Goal: Task Accomplishment & Management: Manage account settings

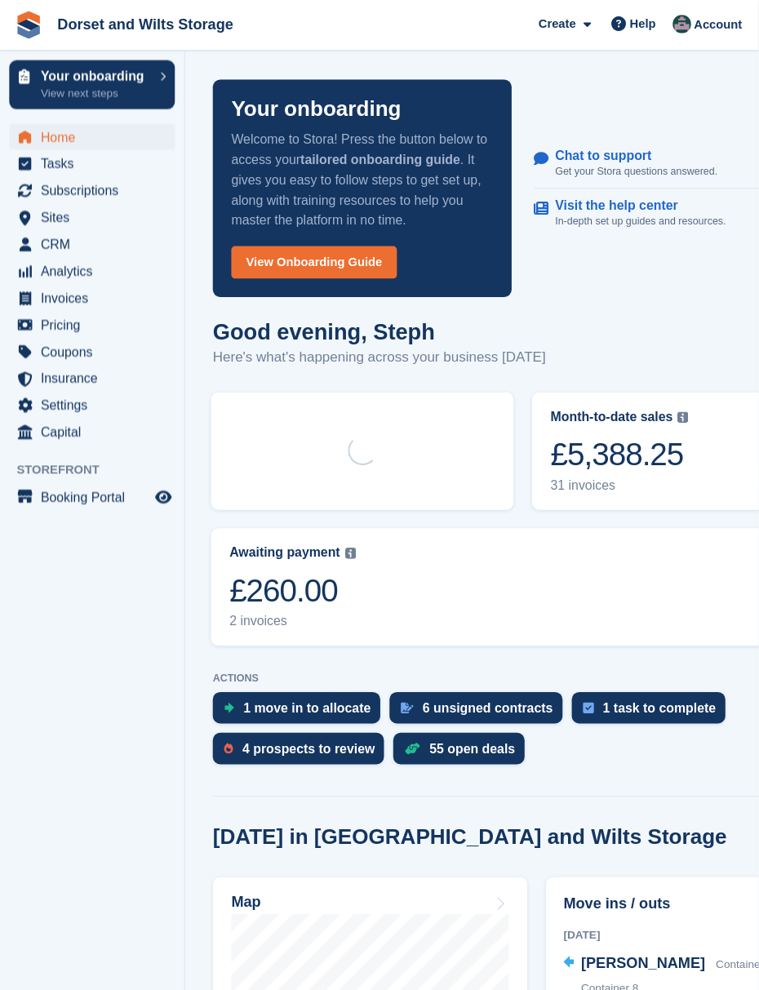
scroll to position [12, 0]
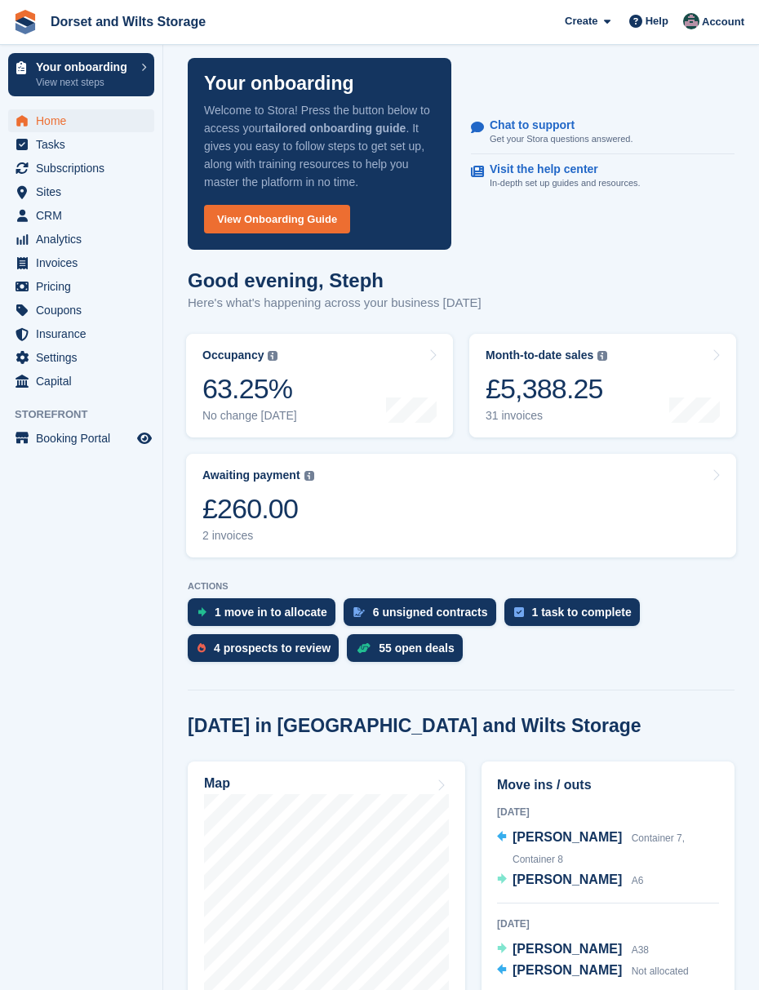
click at [110, 175] on span "Subscriptions" at bounding box center [85, 168] width 98 height 23
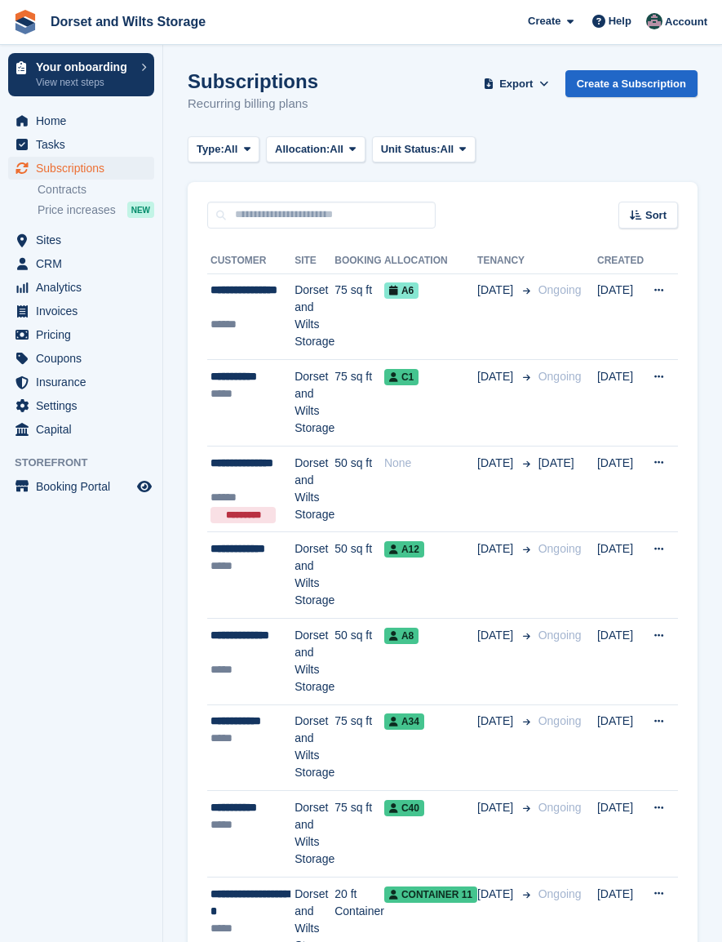
click at [251, 649] on div "**********" at bounding box center [253, 644] width 84 height 34
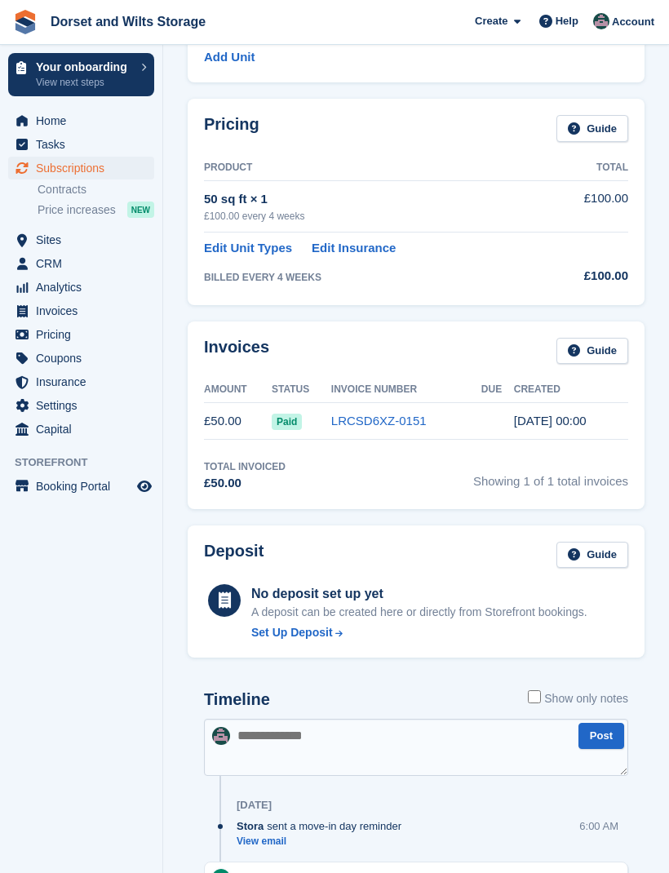
click at [336, 736] on textarea at bounding box center [416, 747] width 424 height 57
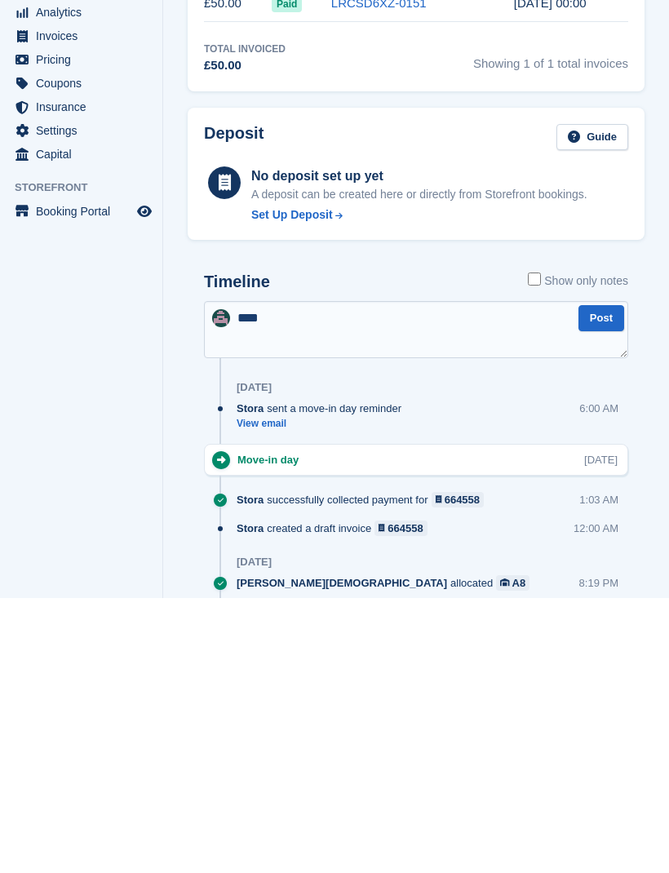
type textarea "****"
click at [612, 580] on button "Post" at bounding box center [602, 593] width 46 height 27
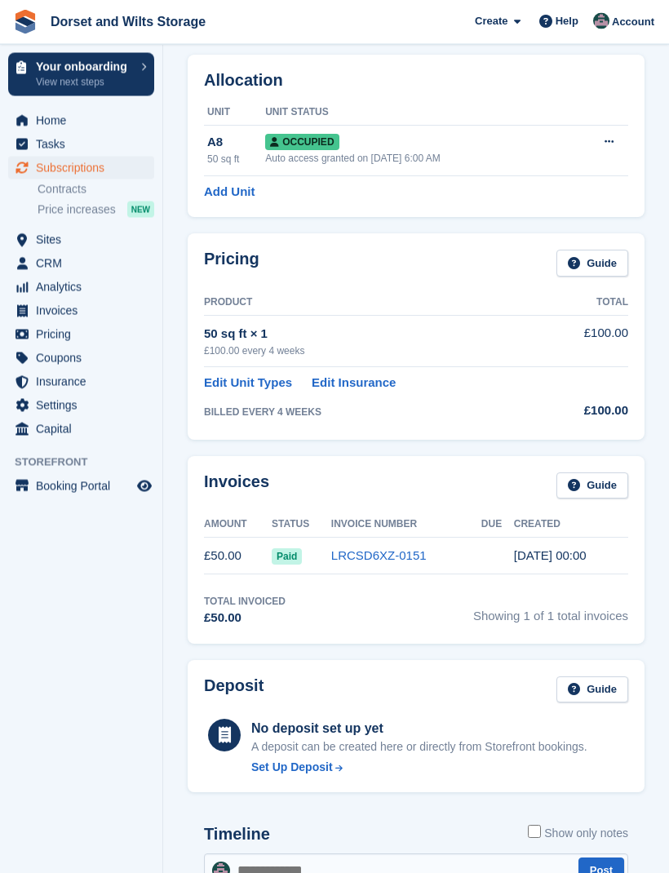
scroll to position [102, 0]
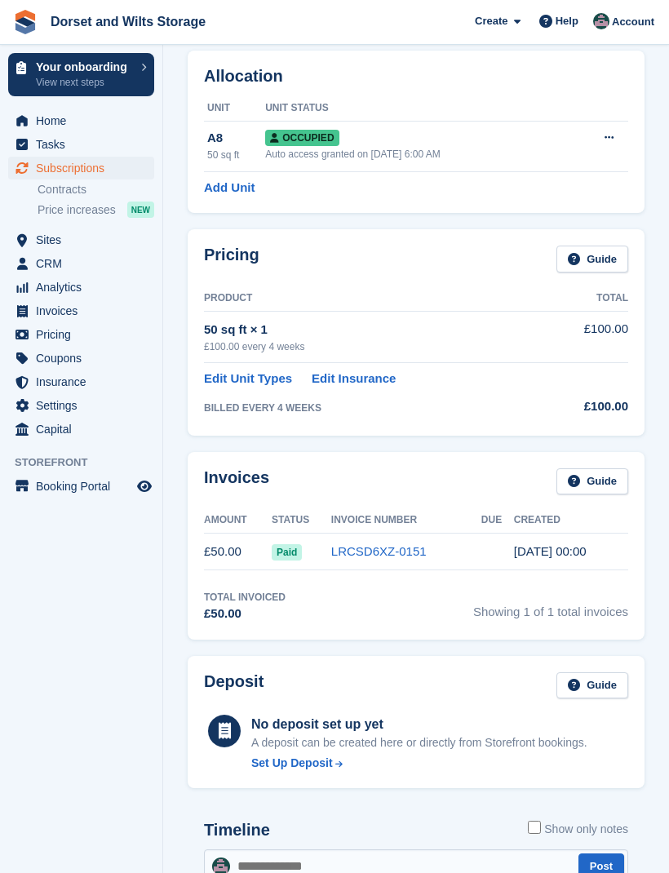
click at [380, 554] on link "LRCSD6XZ-0151" at bounding box center [378, 551] width 95 height 14
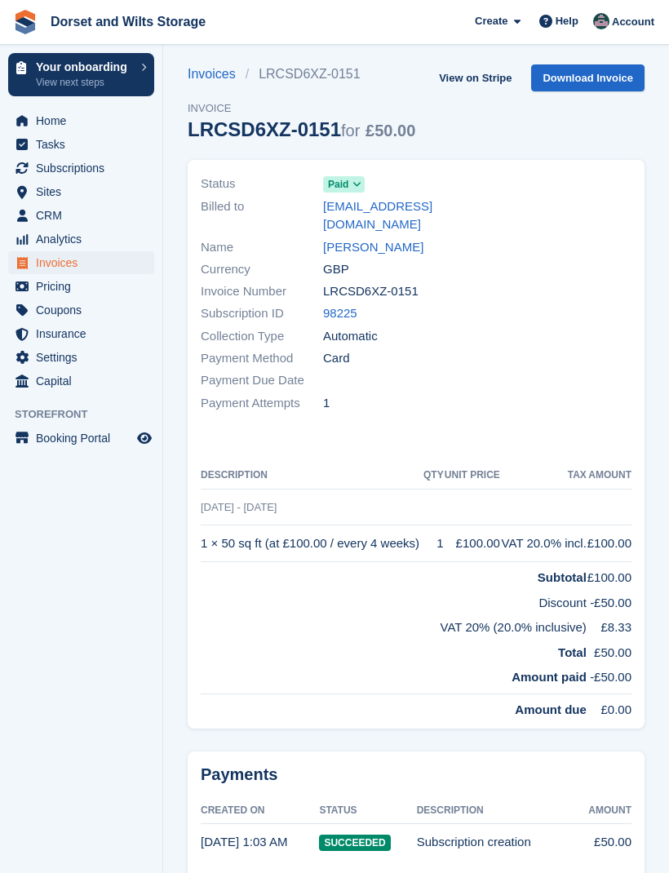
scroll to position [19, 0]
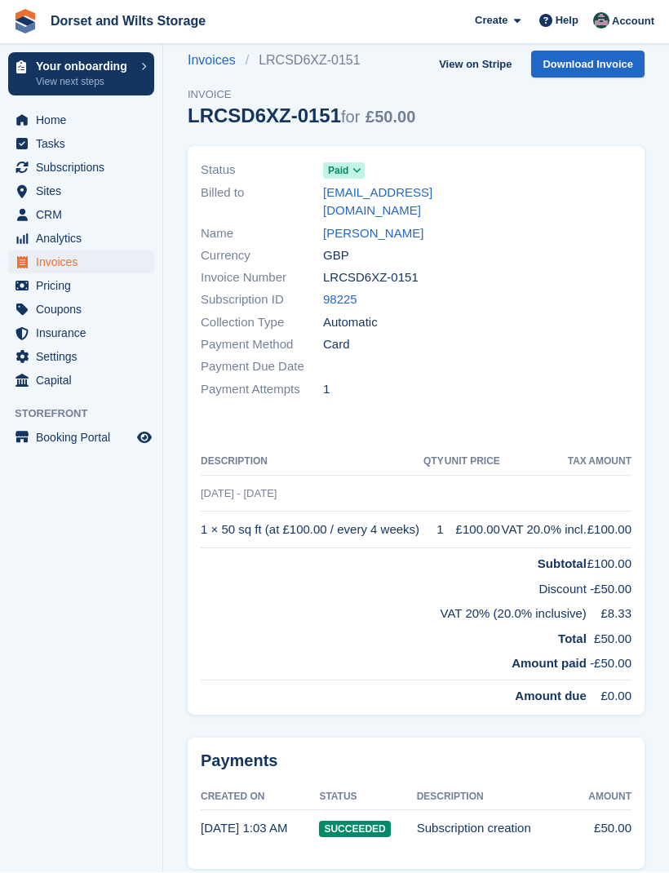
click at [221, 64] on link "Invoices" at bounding box center [217, 61] width 58 height 20
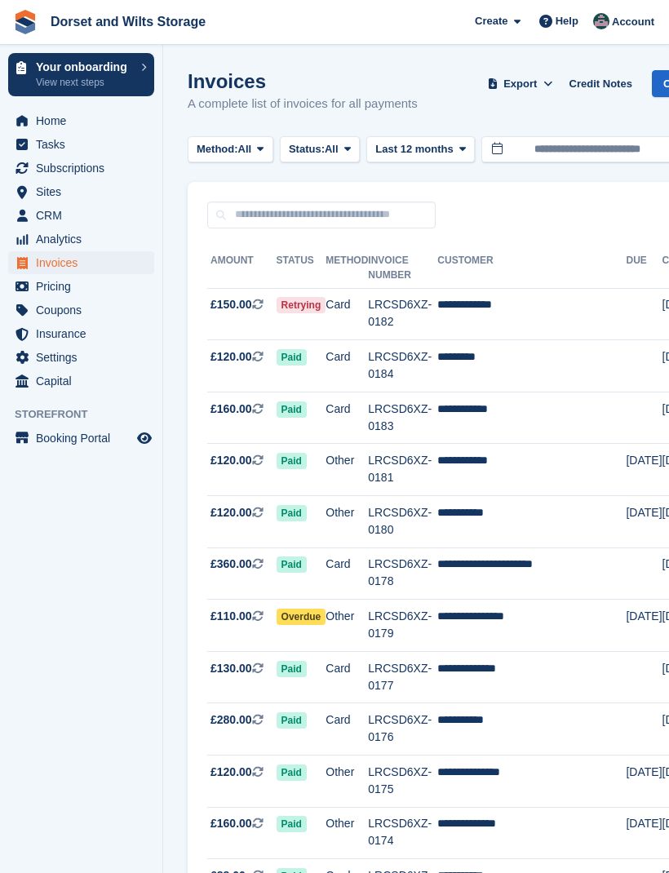
click at [100, 202] on span "Sites" at bounding box center [85, 191] width 98 height 23
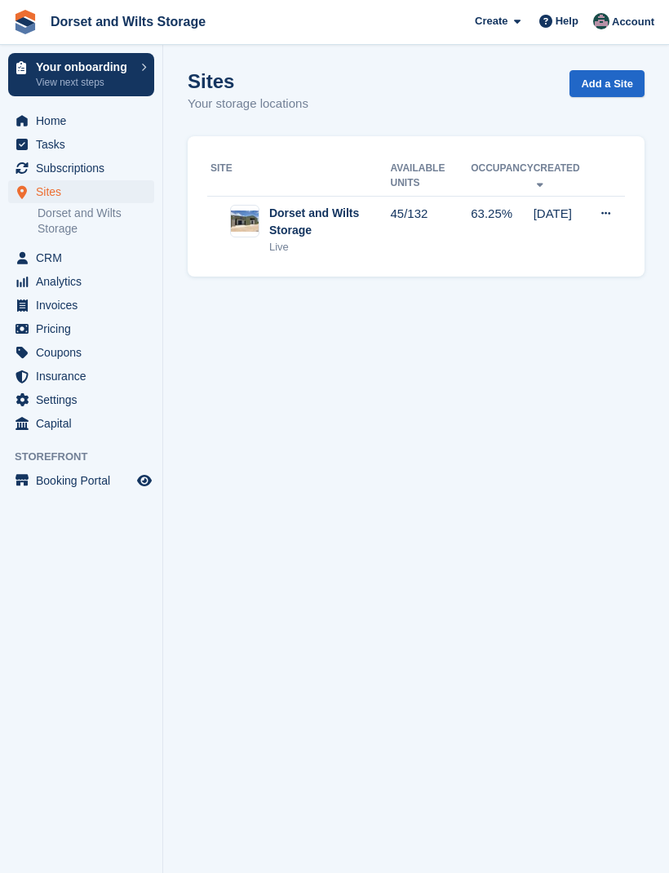
click at [108, 196] on span "Sites" at bounding box center [85, 191] width 98 height 23
click at [104, 190] on span "Sites" at bounding box center [85, 191] width 98 height 23
click at [299, 470] on section "Sites Your storage locations Add a Site Site Available Units Occupancy Created …" at bounding box center [416, 436] width 506 height 873
click at [115, 185] on span "Sites" at bounding box center [85, 191] width 98 height 23
click at [284, 227] on div "Dorset and Wilts Storage" at bounding box center [330, 222] width 122 height 34
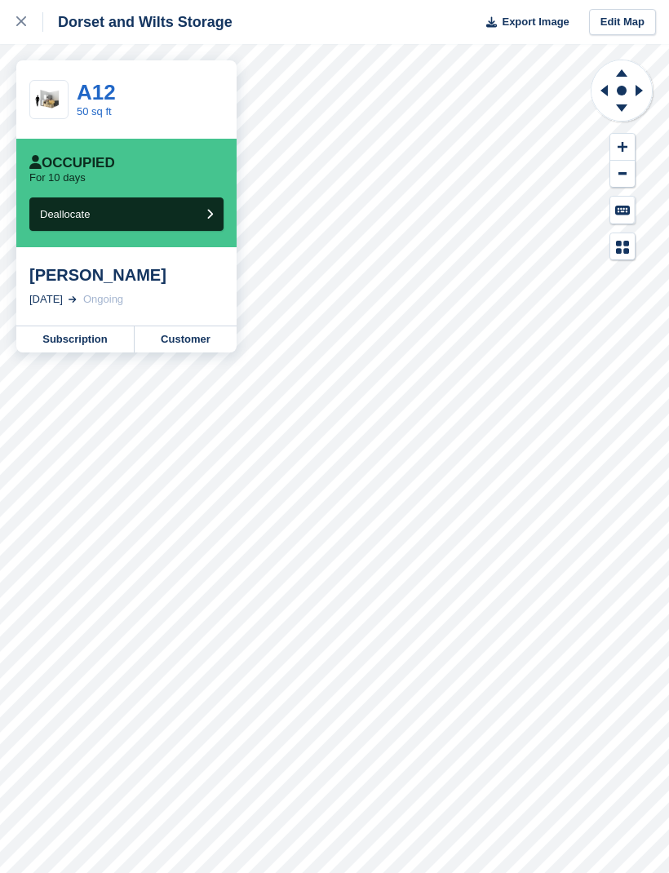
click at [23, 37] on link at bounding box center [21, 22] width 43 height 44
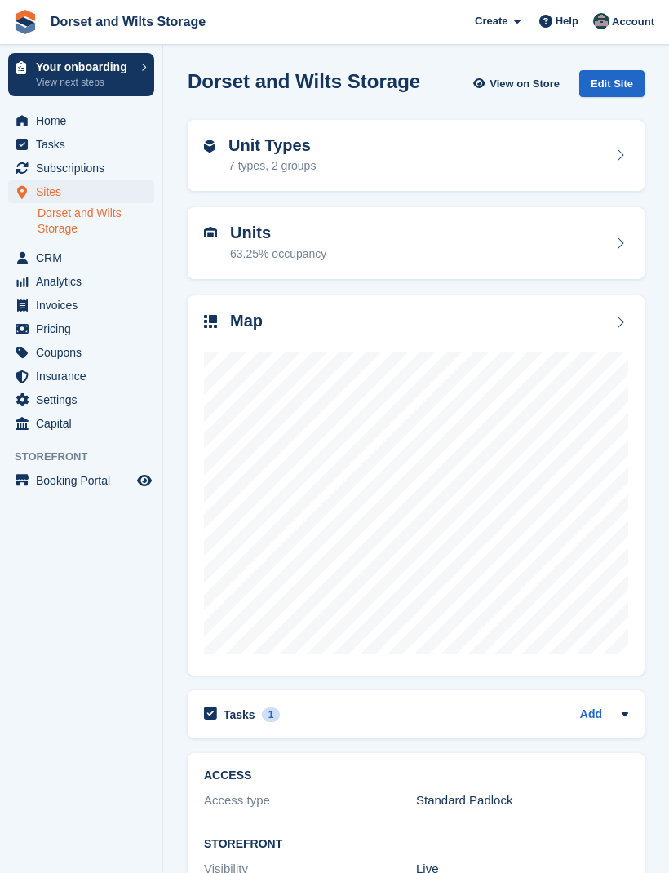
click at [105, 171] on span "Subscriptions" at bounding box center [85, 168] width 98 height 23
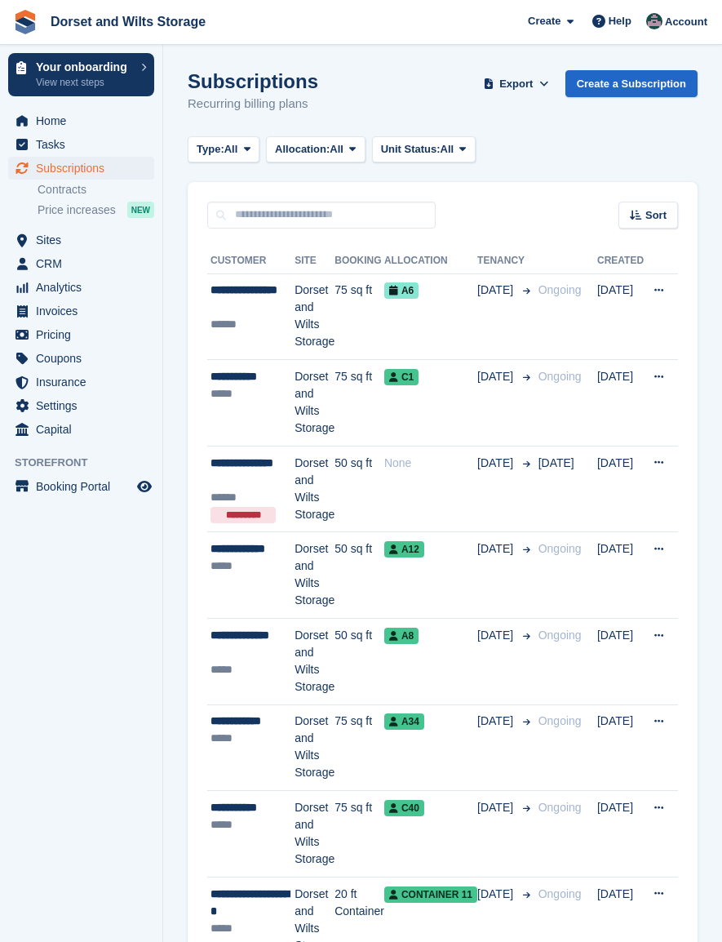
click at [674, 641] on button at bounding box center [659, 636] width 30 height 24
click at [632, 670] on p "View customer" at bounding box center [596, 667] width 142 height 21
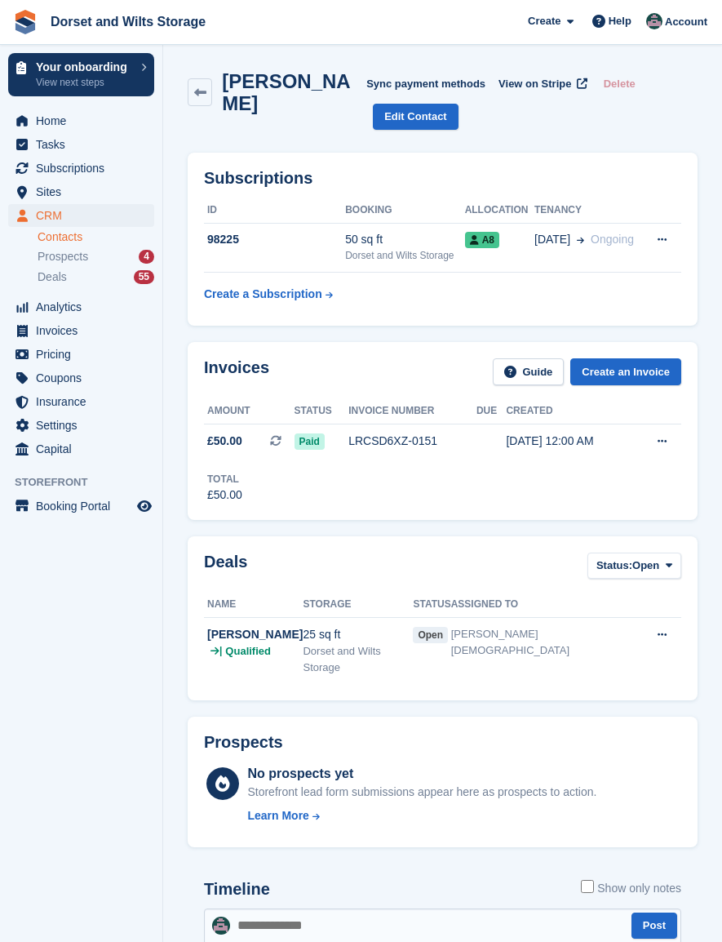
click at [662, 250] on button at bounding box center [662, 240] width 30 height 24
click at [663, 235] on icon at bounding box center [662, 239] width 9 height 11
click at [665, 228] on button at bounding box center [662, 240] width 30 height 24
click at [411, 121] on link "Edit Contact" at bounding box center [416, 117] width 86 height 27
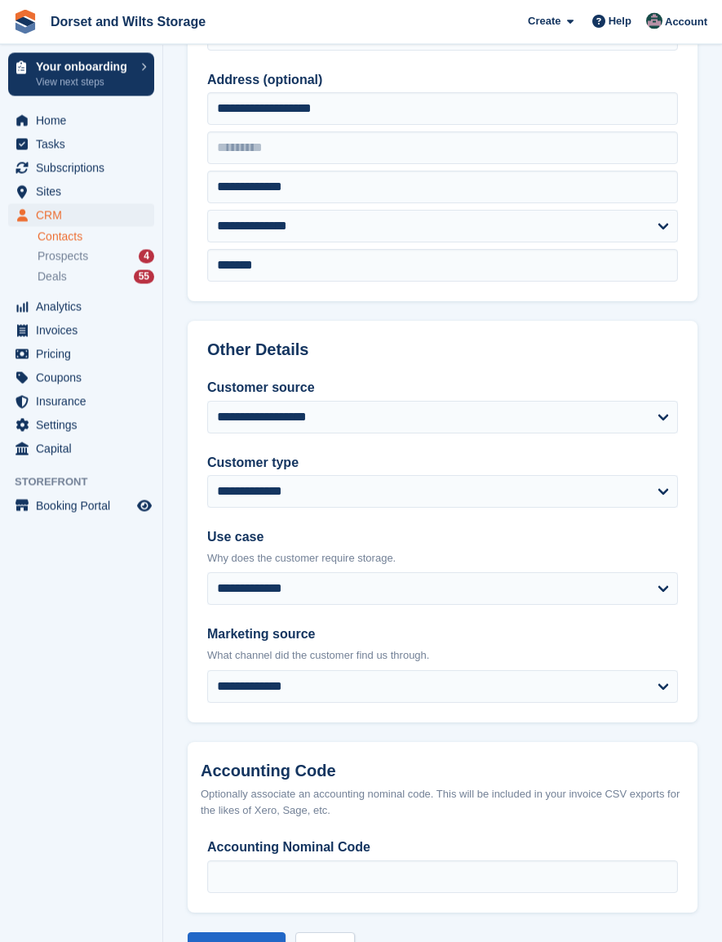
scroll to position [388, 0]
click at [354, 941] on link "Back" at bounding box center [324, 949] width 59 height 33
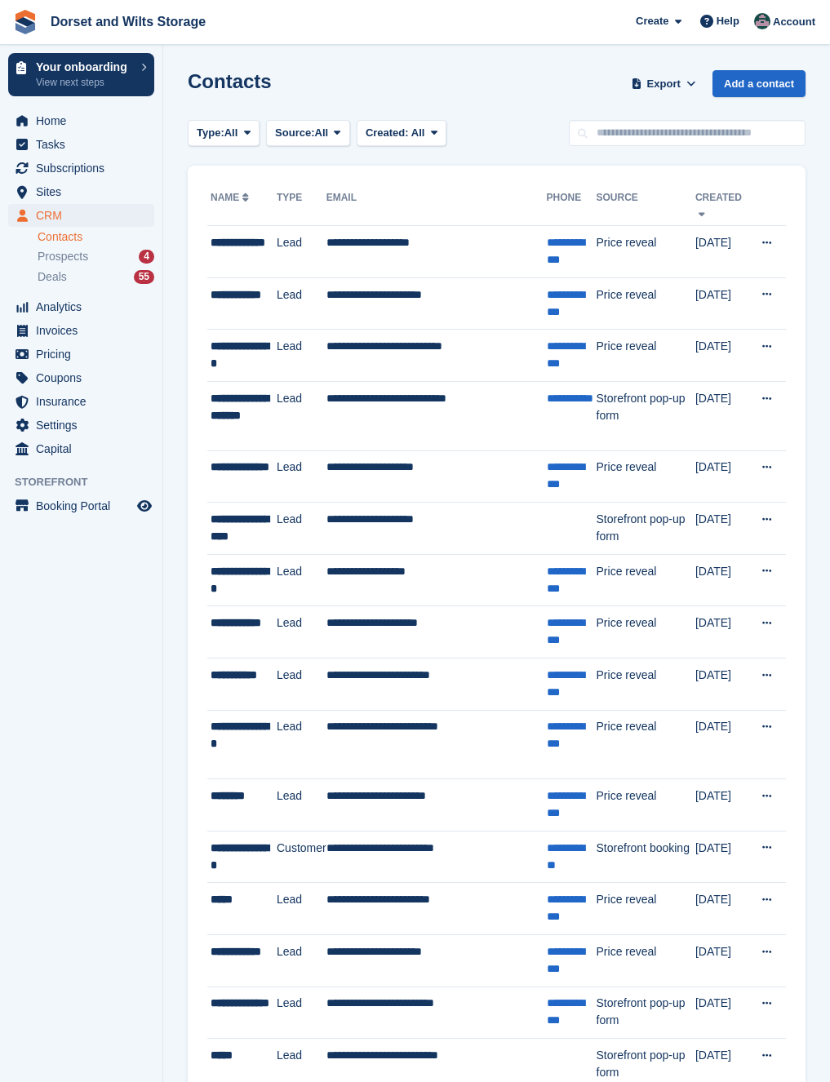
scroll to position [22, 0]
